Goal: Information Seeking & Learning: Find specific fact

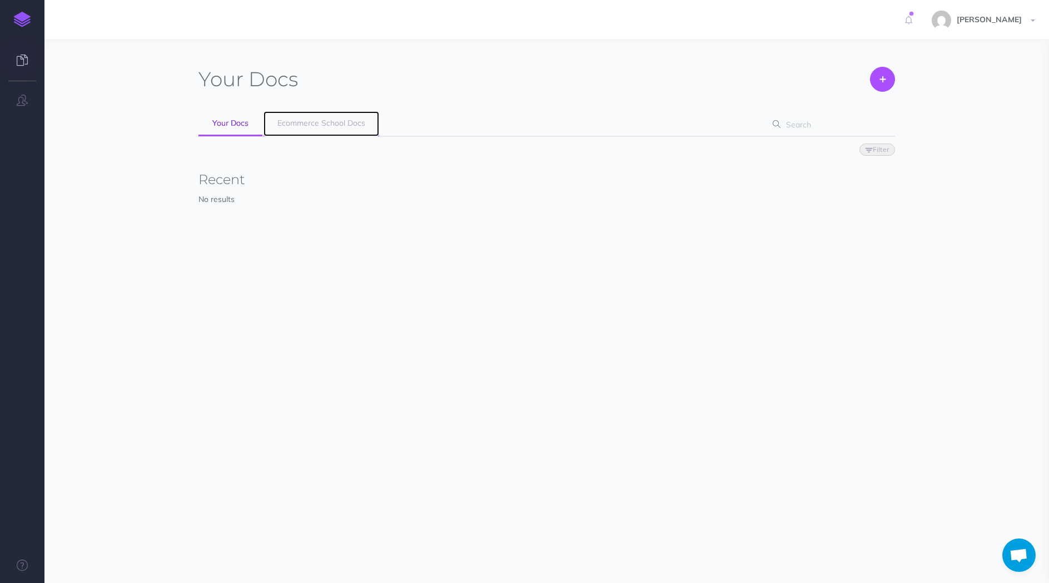
click at [326, 124] on span "Ecommerce School Docs" at bounding box center [321, 123] width 88 height 10
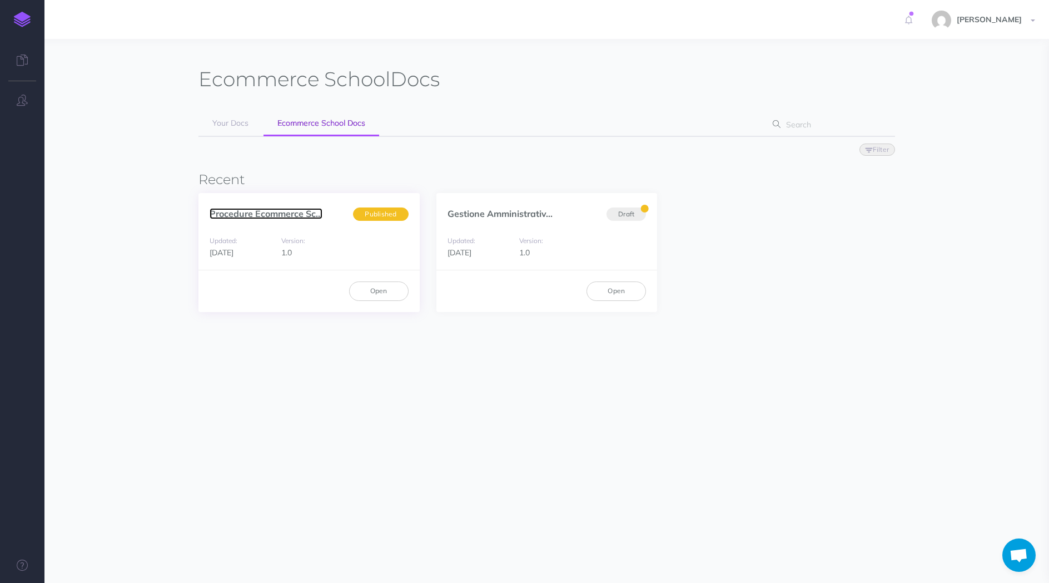
click at [245, 211] on link "Procedure Ecommerce Sc..." at bounding box center [266, 213] width 113 height 11
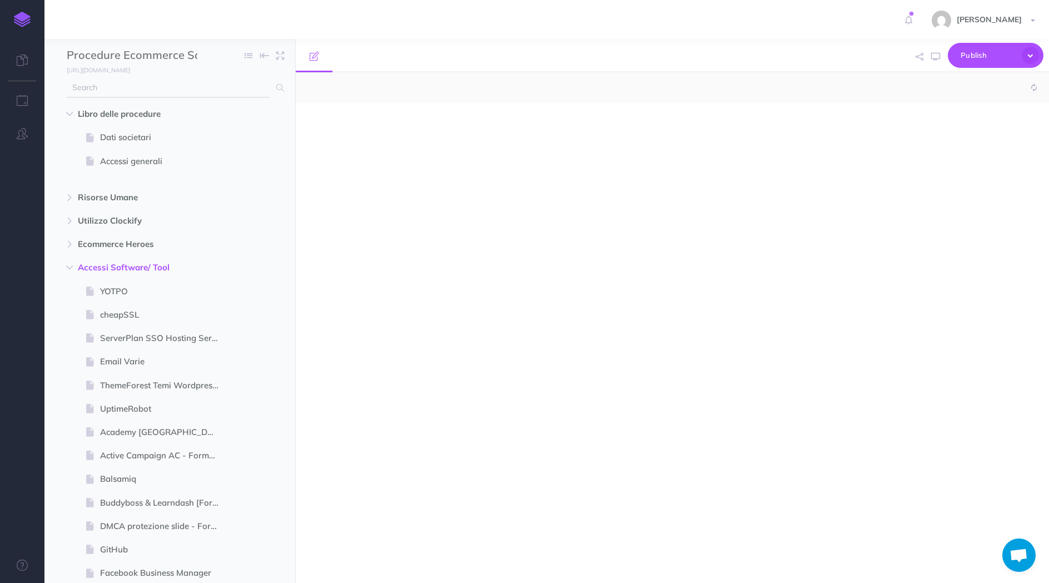
click at [208, 89] on input "text" at bounding box center [168, 88] width 203 height 20
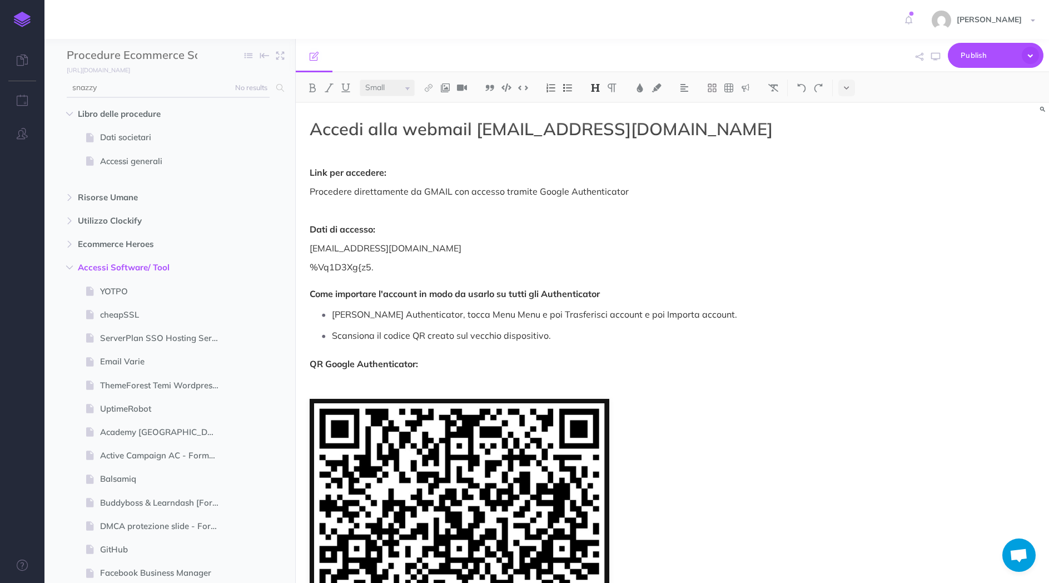
click at [203, 89] on input "snazzy" at bounding box center [168, 88] width 203 height 20
type input "cerved"
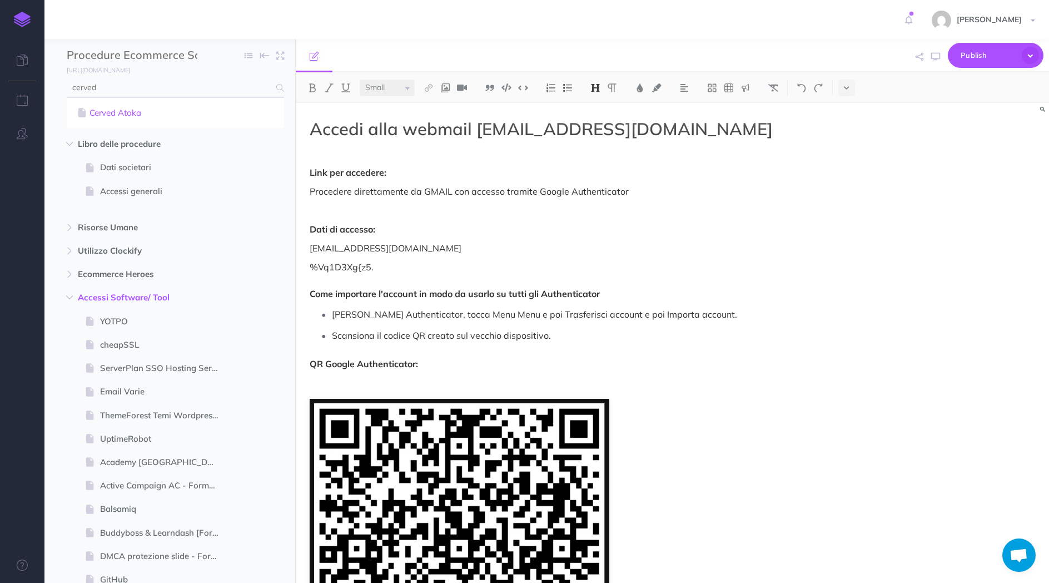
click at [148, 110] on link "Cerved Atoka" at bounding box center [175, 112] width 201 height 13
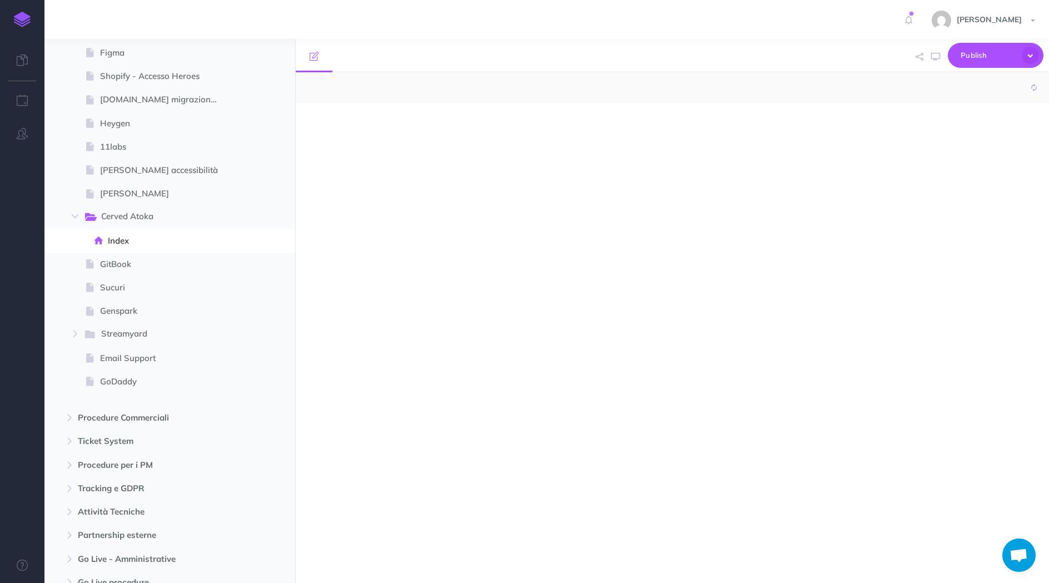
select select "null"
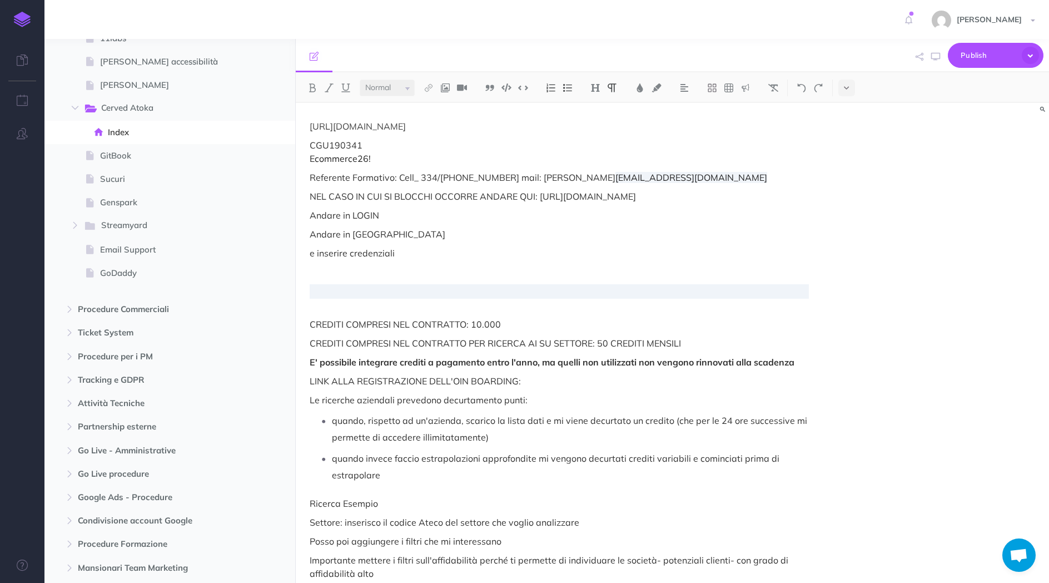
scroll to position [2748, 0]
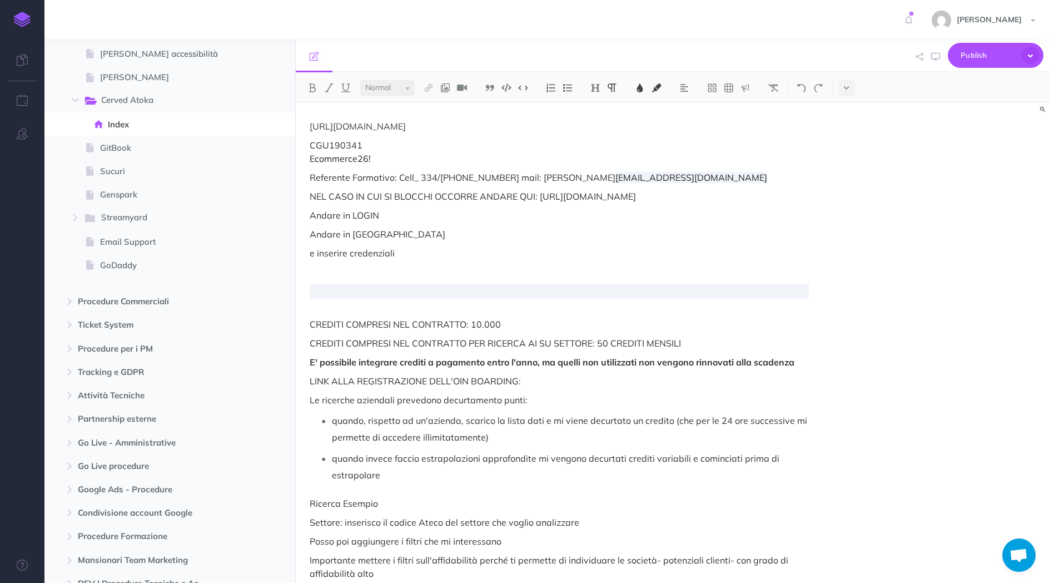
click at [692, 173] on p "Referente Formativo: Cell_ 334/6323480 mail: Perri Serena serena.perri@cerved.c…" at bounding box center [560, 177] width 500 height 13
click at [416, 129] on p "https://login.cerved.com/cas/login" at bounding box center [560, 126] width 500 height 13
copy p "https://login.cerved.com/cas/login"
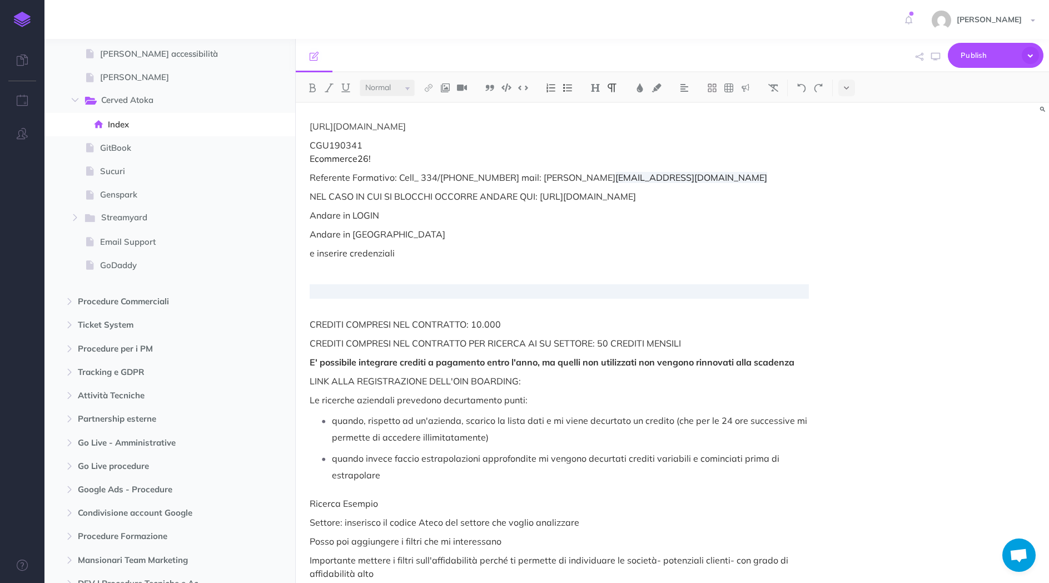
click at [351, 142] on p "CGU190341 Ecommerce26!" at bounding box center [560, 151] width 500 height 27
copy p "CGU190341"
click at [355, 157] on span "Ecommerce26!" at bounding box center [340, 158] width 61 height 11
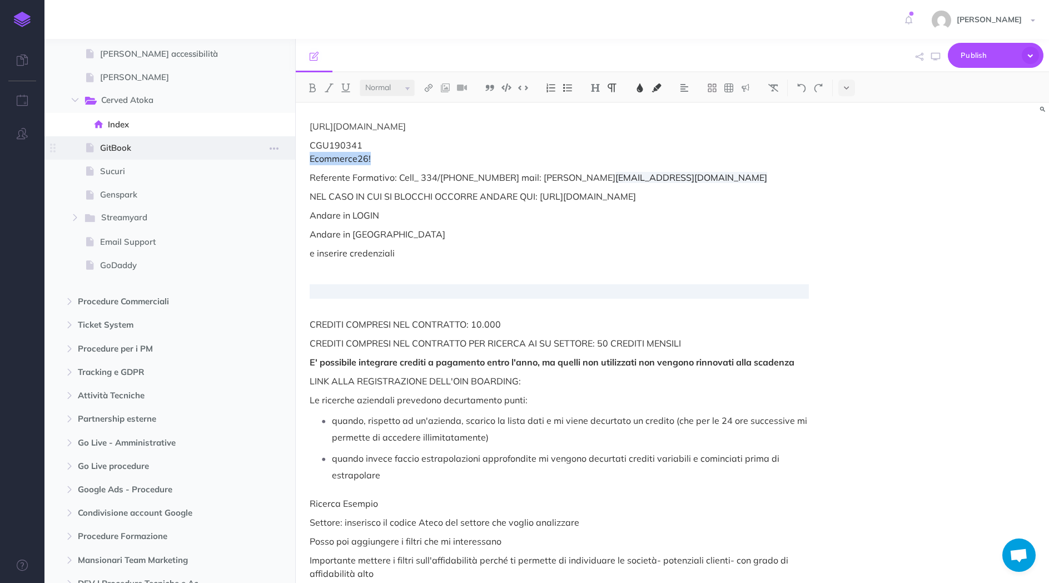
drag, startPoint x: 393, startPoint y: 158, endPoint x: 269, endPoint y: 158, distance: 124.0
click at [269, 158] on div "Procedure Ecommerce School Collapse all Expand all Expand to root folders https…" at bounding box center [546, 311] width 1005 height 544
copy span "Ecommerce26!"
click at [200, 23] on div "Francesco Settings Account Settings Teams Create Team Ecommerce School Support …" at bounding box center [524, 19] width 1032 height 39
